Goal: Information Seeking & Learning: Find specific page/section

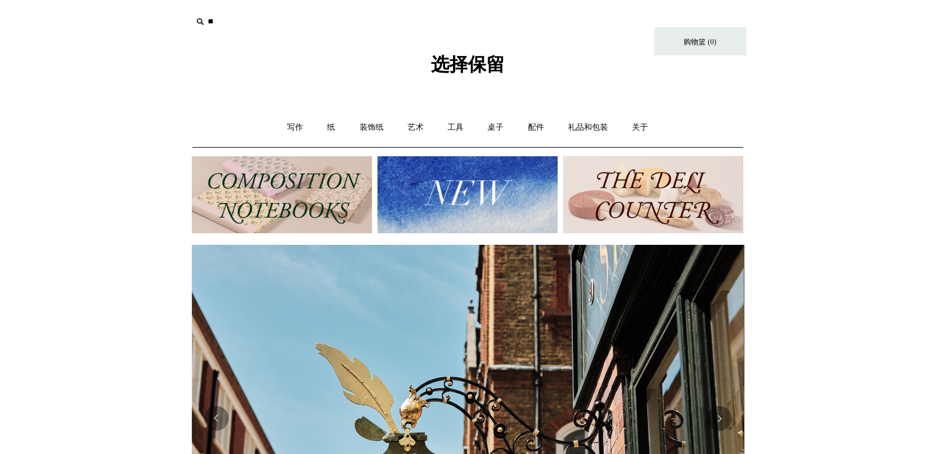
scroll to position [0, 552]
click at [272, 25] on input "text" at bounding box center [267, 21] width 151 height 23
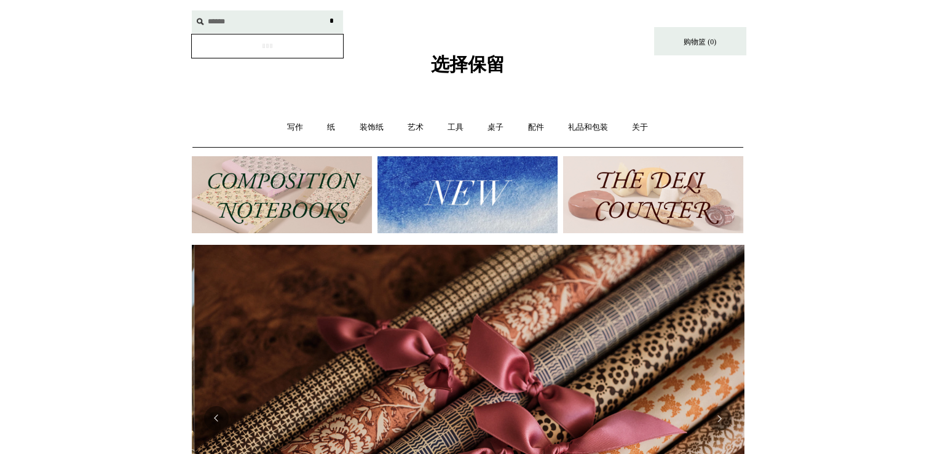
scroll to position [0, 1104]
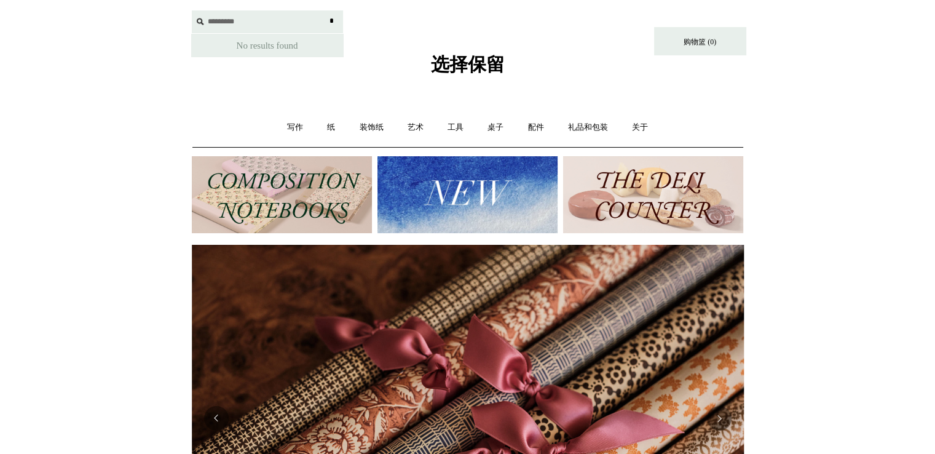
type input "*********"
click at [326, 10] on input "*" at bounding box center [332, 21] width 12 height 22
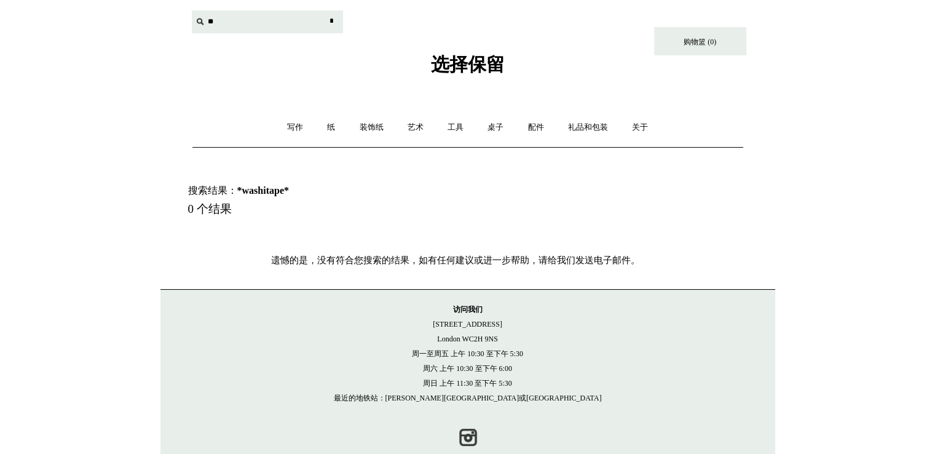
drag, startPoint x: 0, startPoint y: 0, endPoint x: 283, endPoint y: 23, distance: 283.7
click at [283, 23] on input "text" at bounding box center [267, 21] width 151 height 23
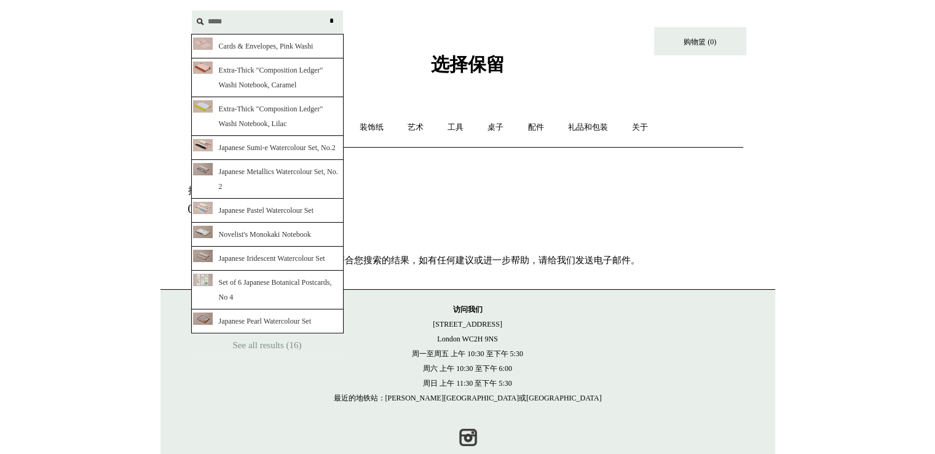
type input "*****"
click at [326, 10] on input "*" at bounding box center [332, 21] width 12 height 22
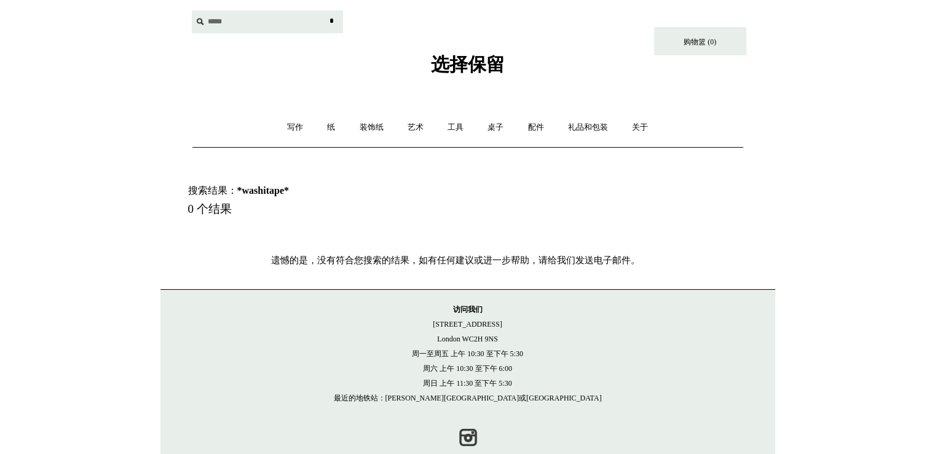
click at [326, 10] on input "*" at bounding box center [332, 21] width 12 height 22
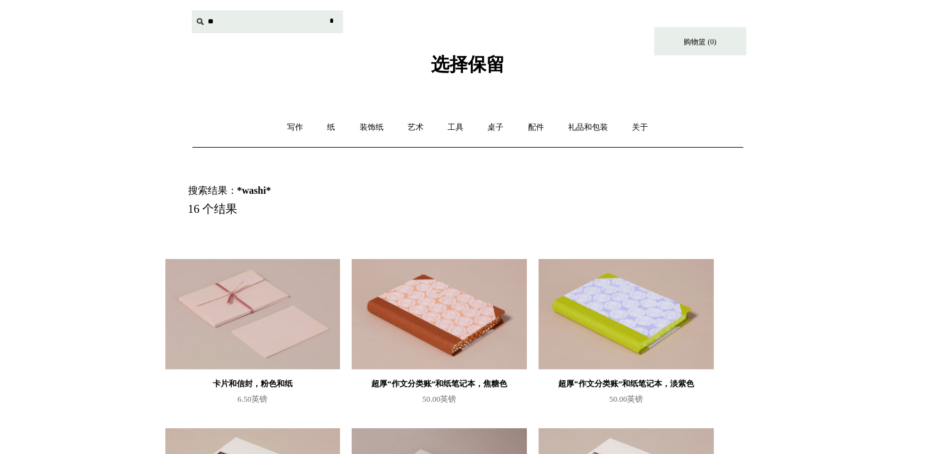
click at [309, 24] on input "text" at bounding box center [267, 21] width 151 height 23
type input "**********"
click at [326, 10] on input "*" at bounding box center [332, 21] width 12 height 22
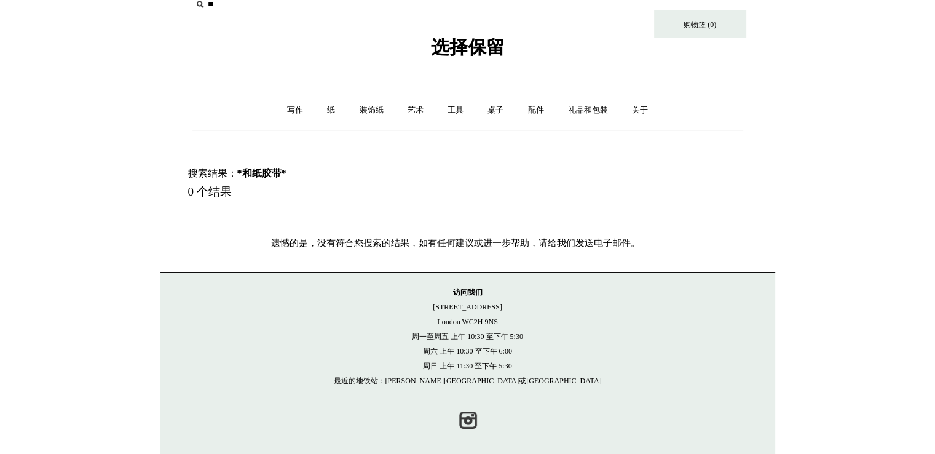
scroll to position [27, 0]
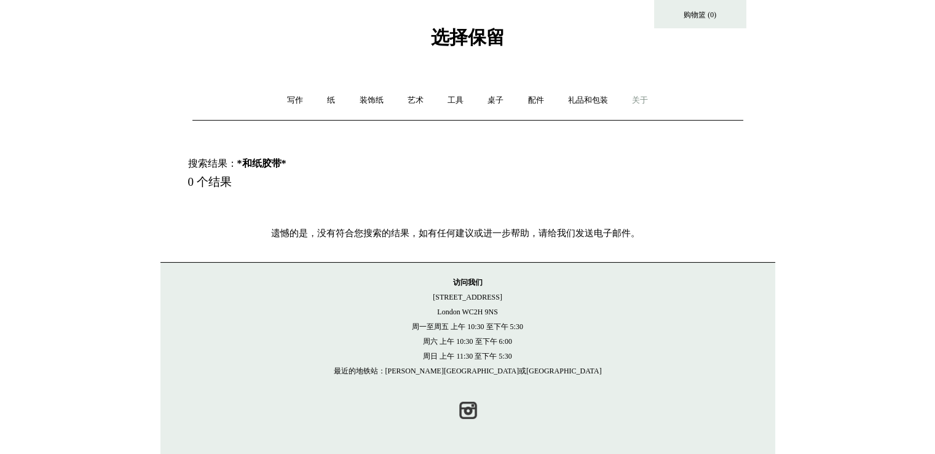
click at [640, 98] on font "关于" at bounding box center [640, 99] width 16 height 9
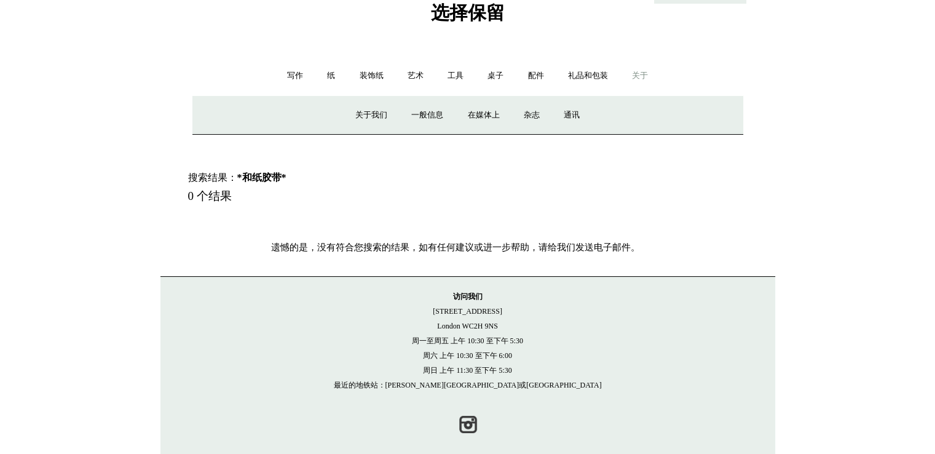
scroll to position [66, 0]
